Goal: Task Accomplishment & Management: Use online tool/utility

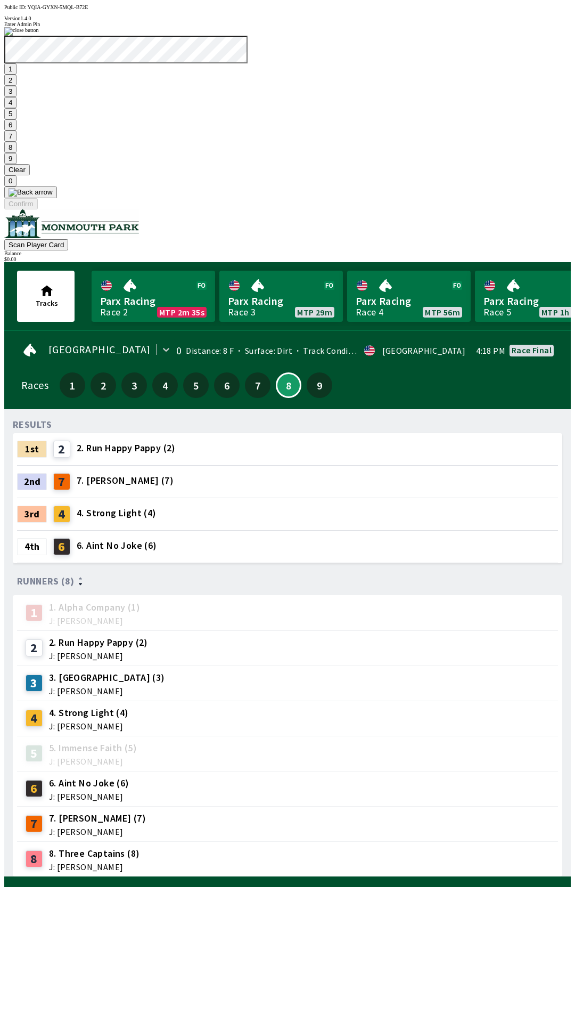
click at [17, 142] on button "7" at bounding box center [10, 136] width 12 height 11
click at [17, 97] on button "3" at bounding box center [10, 91] width 12 height 11
click at [38, 209] on button "Confirm" at bounding box center [21, 203] width 34 height 11
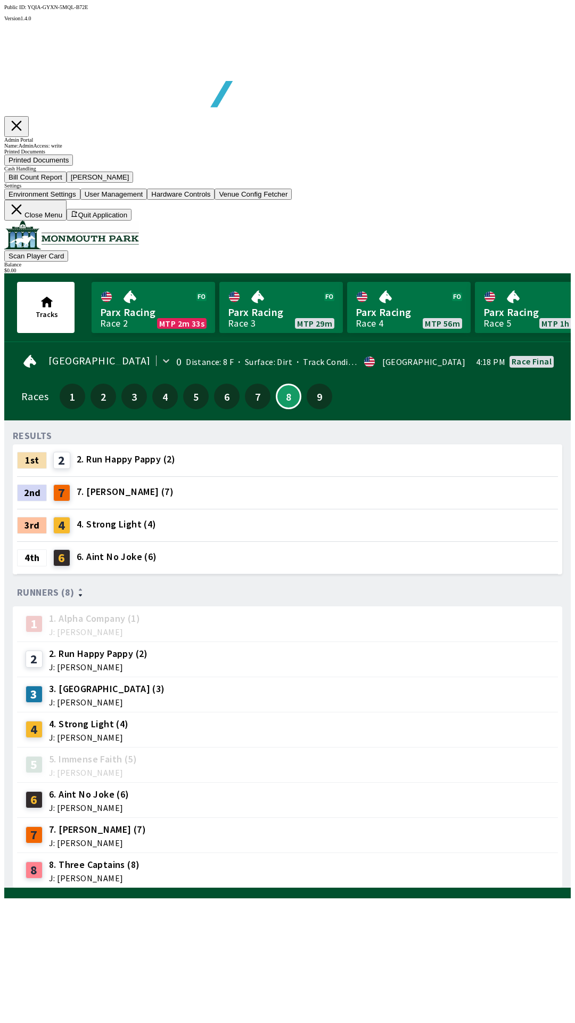
click at [67, 183] on button "Bill Count Report" at bounding box center [35, 177] width 62 height 11
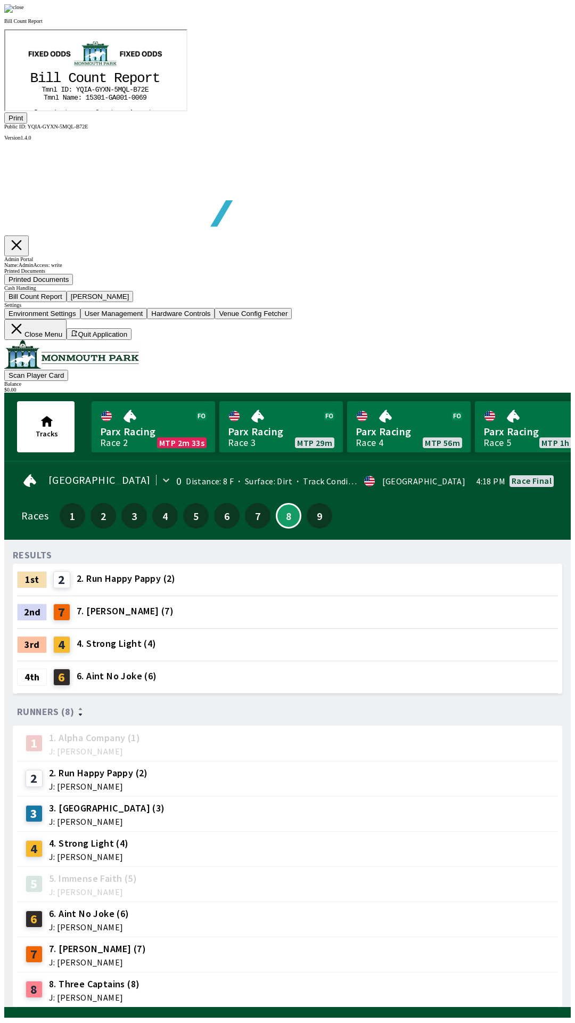
scroll to position [125, 0]
click at [27, 124] on button "Print" at bounding box center [15, 117] width 23 height 11
click at [494, 13] on div at bounding box center [287, 8] width 567 height 9
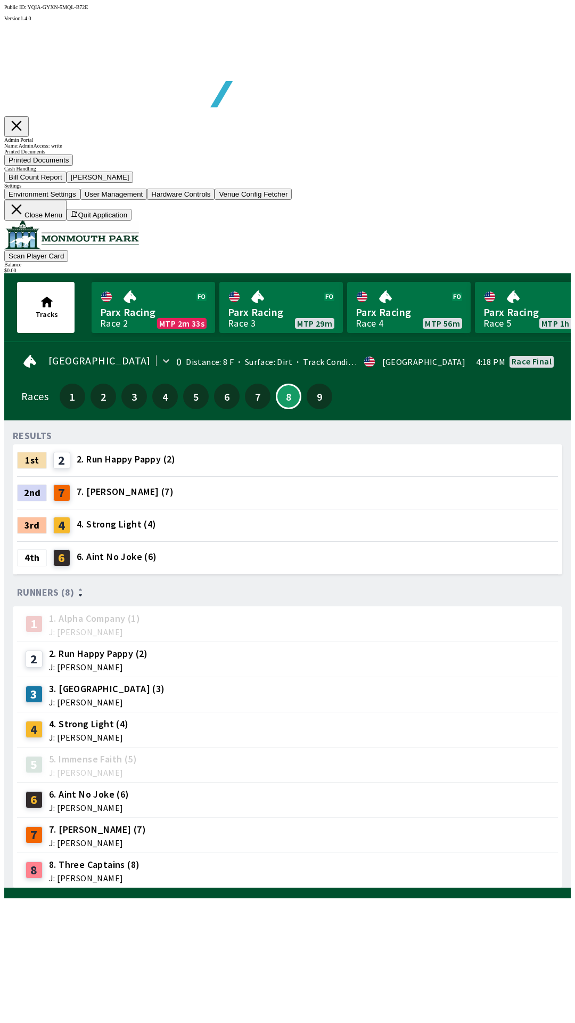
click at [134, 183] on button "[PERSON_NAME]" at bounding box center [100, 177] width 67 height 11
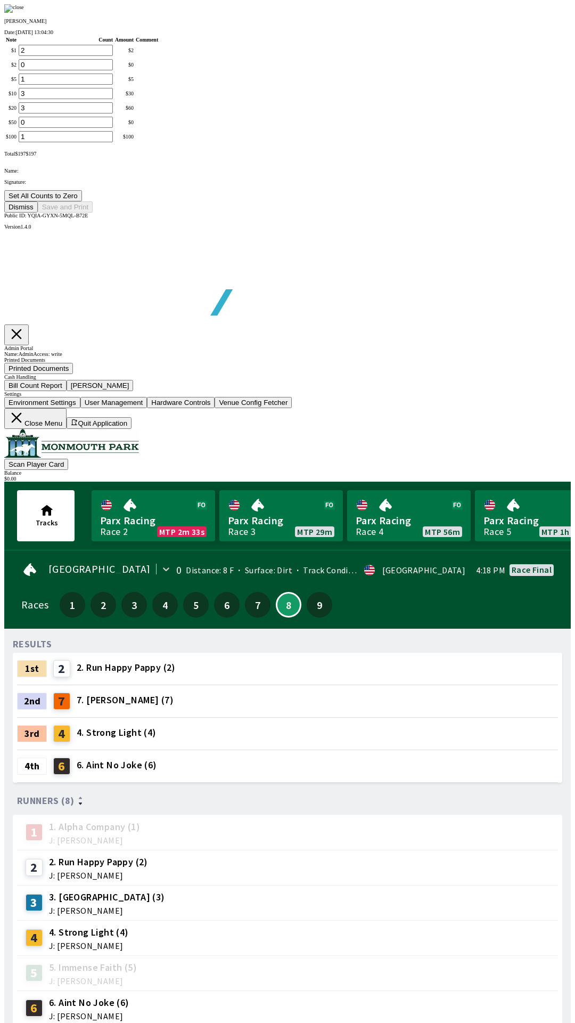
click at [82, 201] on button "Set All Counts to Zero" at bounding box center [43, 195] width 78 height 11
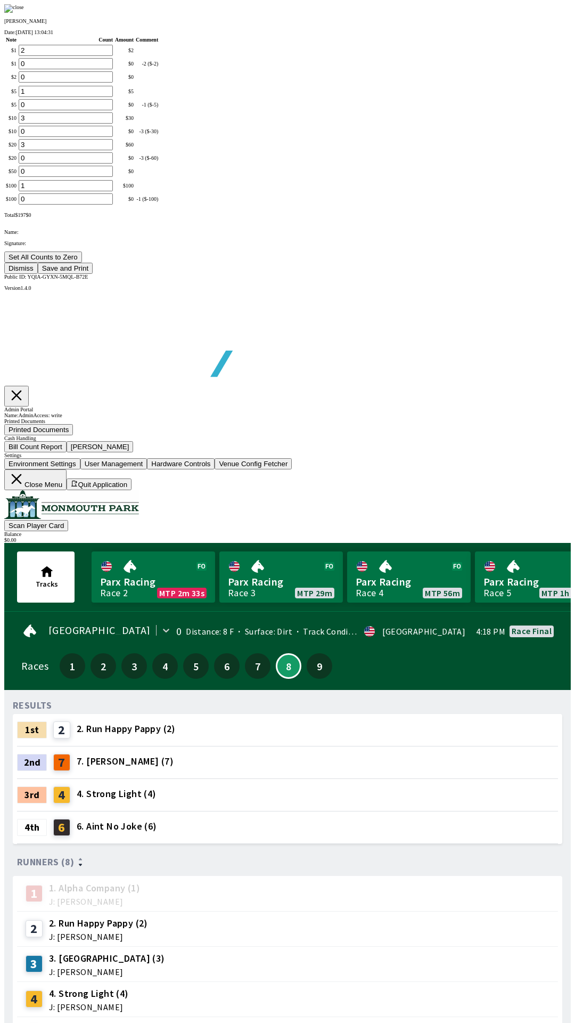
click at [93, 274] on button "Save and Print" at bounding box center [65, 268] width 55 height 11
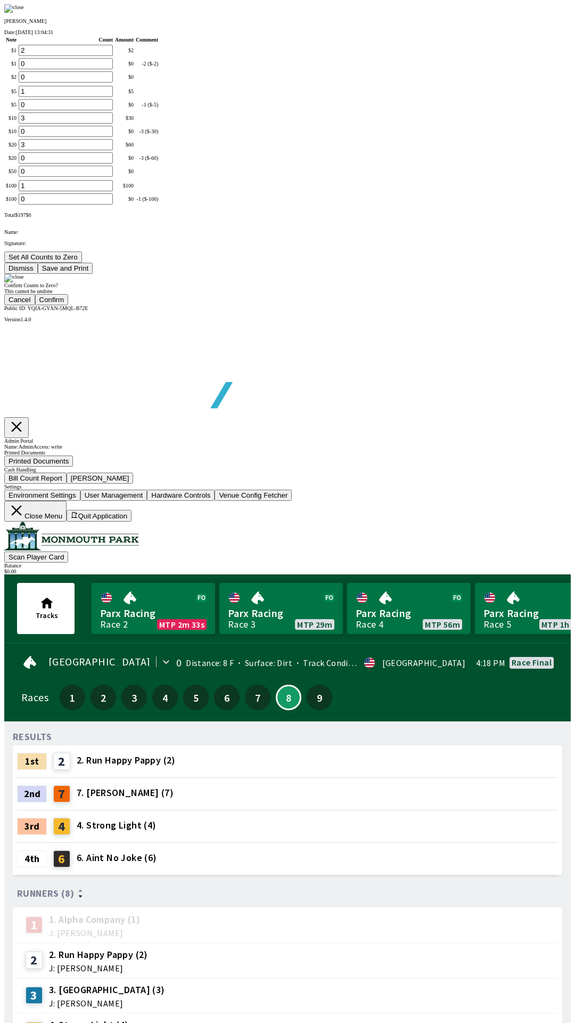
click at [69, 305] on button "Confirm" at bounding box center [52, 299] width 34 height 11
type input "0"
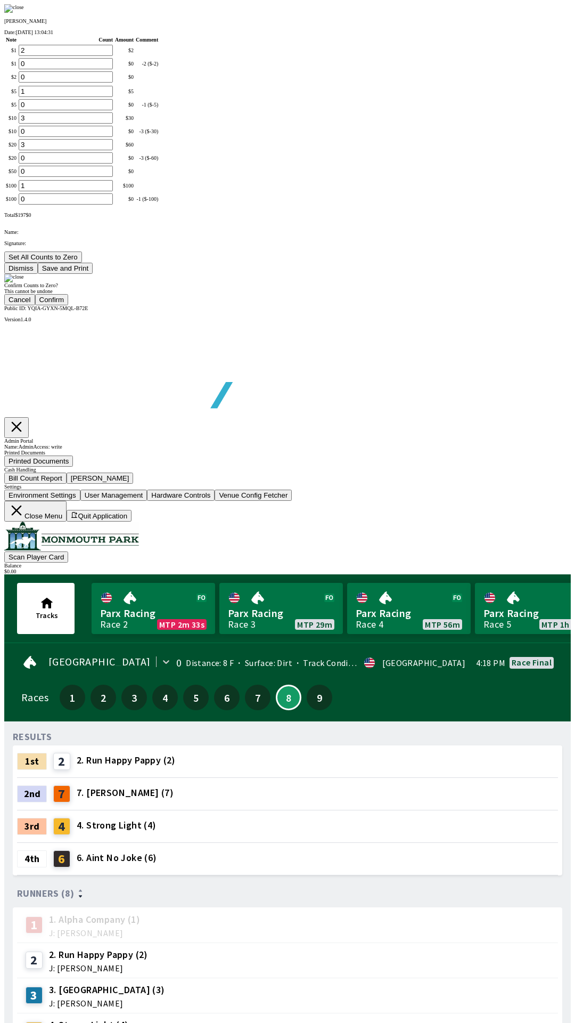
type input "0"
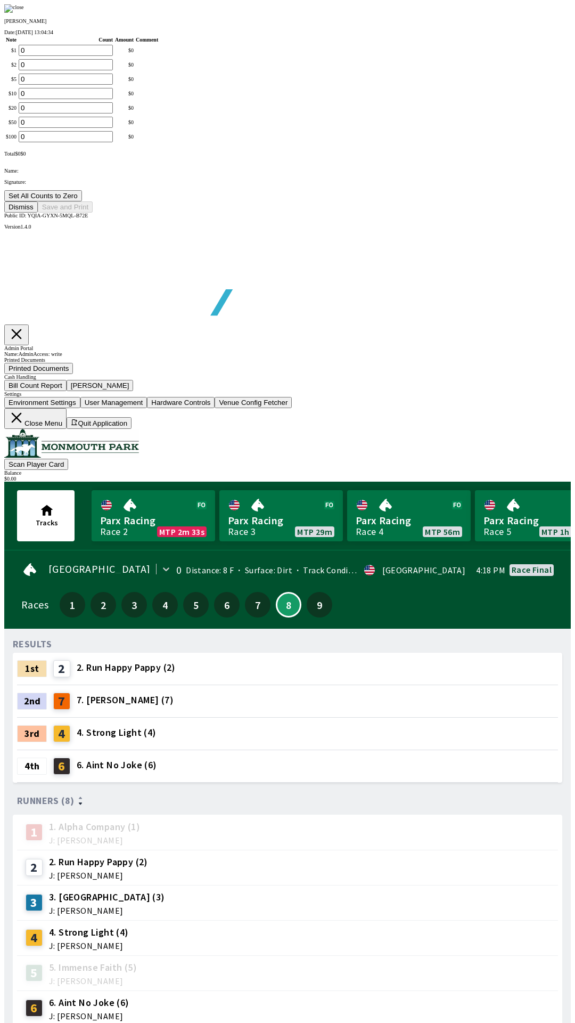
click at [38, 213] on button "Dismiss" at bounding box center [21, 206] width 34 height 11
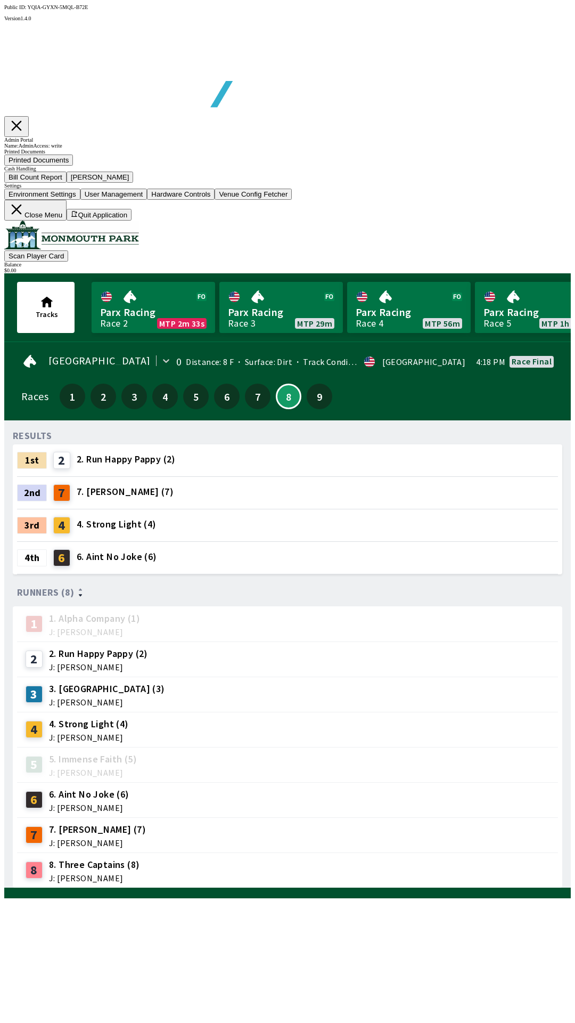
click at [67, 221] on button "Close Menu" at bounding box center [35, 210] width 62 height 21
